Goal: Information Seeking & Learning: Learn about a topic

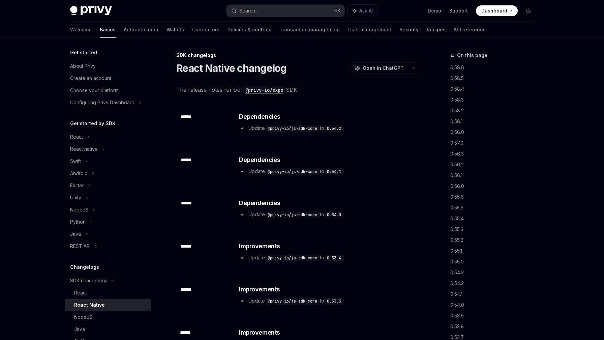
click at [255, 128] on li "Update @privy-io/js-sdk-core to 0.54.2" at bounding box center [329, 128] width 180 height 8
click at [257, 90] on code "@privy-io/expo" at bounding box center [264, 89] width 43 height 7
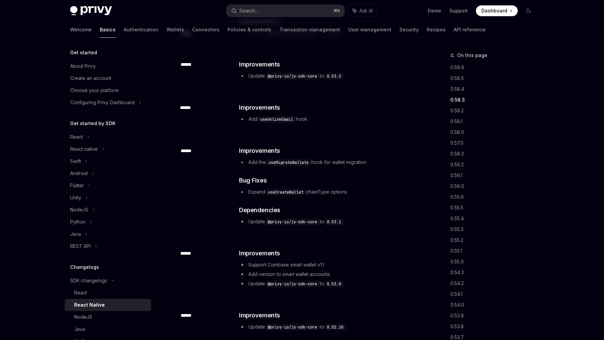
scroll to position [226, 0]
click at [329, 191] on li "Expand useCreateWallet chainType options" at bounding box center [329, 191] width 180 height 8
click at [284, 189] on code "useCreateWallet" at bounding box center [285, 191] width 41 height 7
click at [287, 164] on code "useMigrateWallets" at bounding box center [289, 162] width 46 height 7
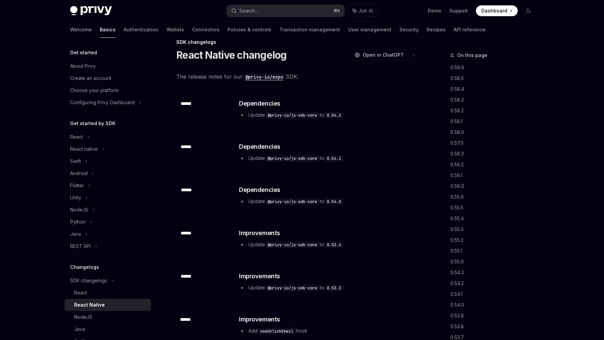
scroll to position [0, 0]
